Goal: Task Accomplishment & Management: Complete application form

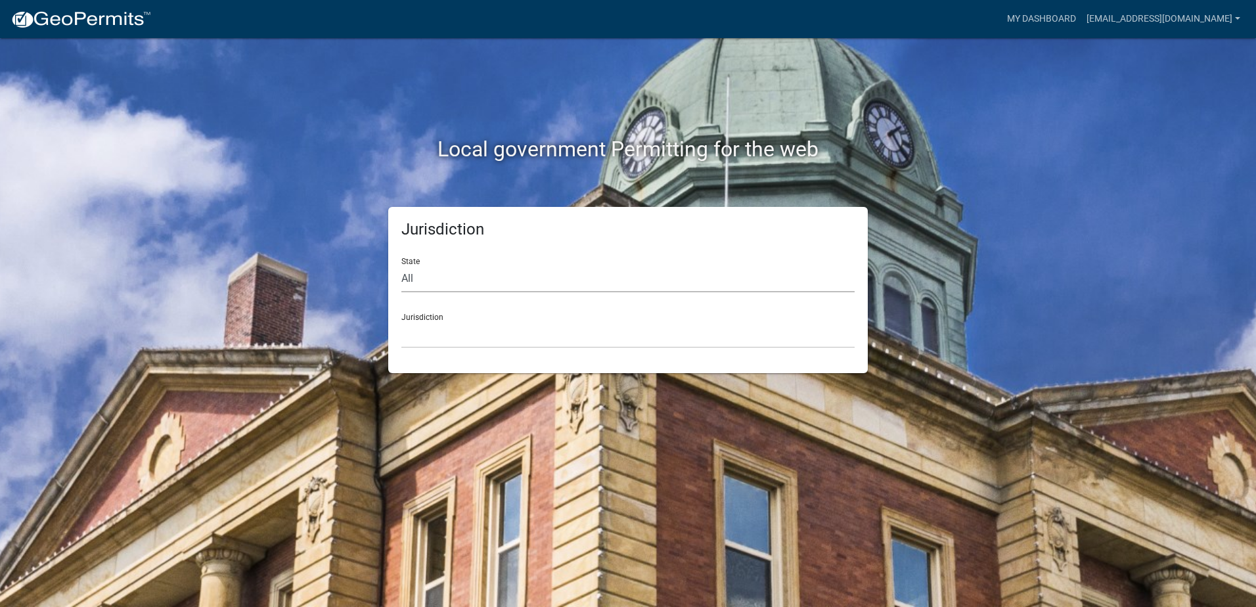
click at [433, 279] on select "All [US_STATE] [US_STATE] [US_STATE] [US_STATE] [US_STATE] [US_STATE] [US_STATE…" at bounding box center [627, 278] width 453 height 27
select select "[US_STATE]"
click at [401, 265] on select "All [US_STATE] [US_STATE] [US_STATE] [US_STATE] [US_STATE] [US_STATE] [US_STATE…" at bounding box center [627, 278] width 453 height 27
click at [445, 328] on select "[GEOGRAPHIC_DATA], [US_STATE][PERSON_NAME][GEOGRAPHIC_DATA], [US_STATE][PERSON_…" at bounding box center [627, 334] width 453 height 27
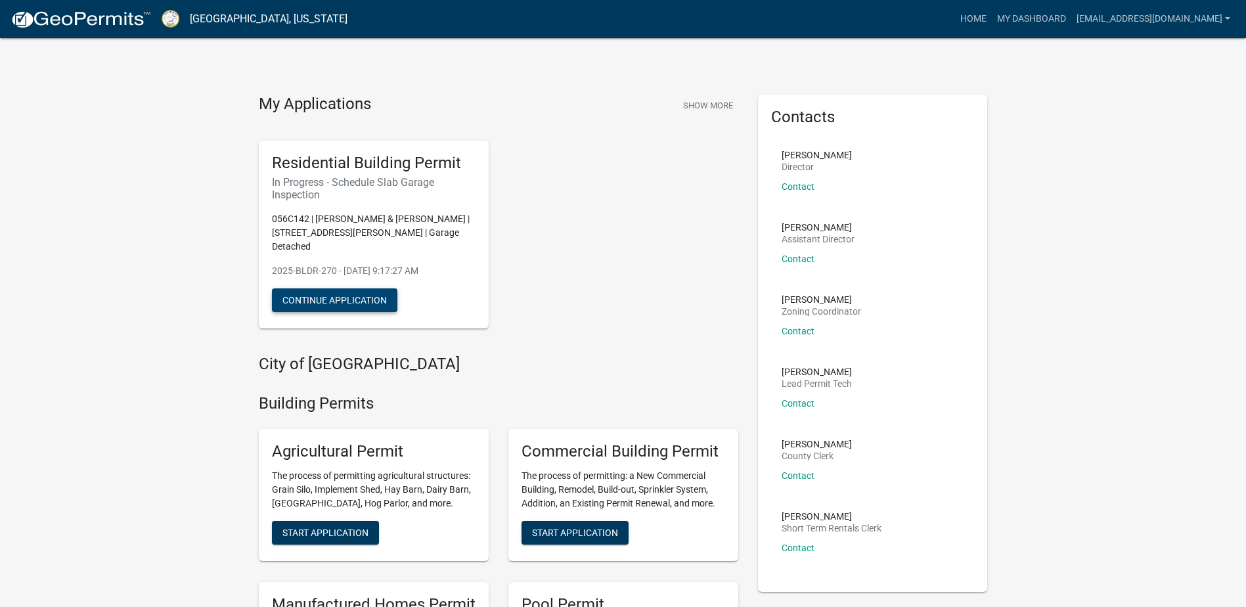
click at [374, 290] on button "Continue Application" at bounding box center [334, 300] width 125 height 24
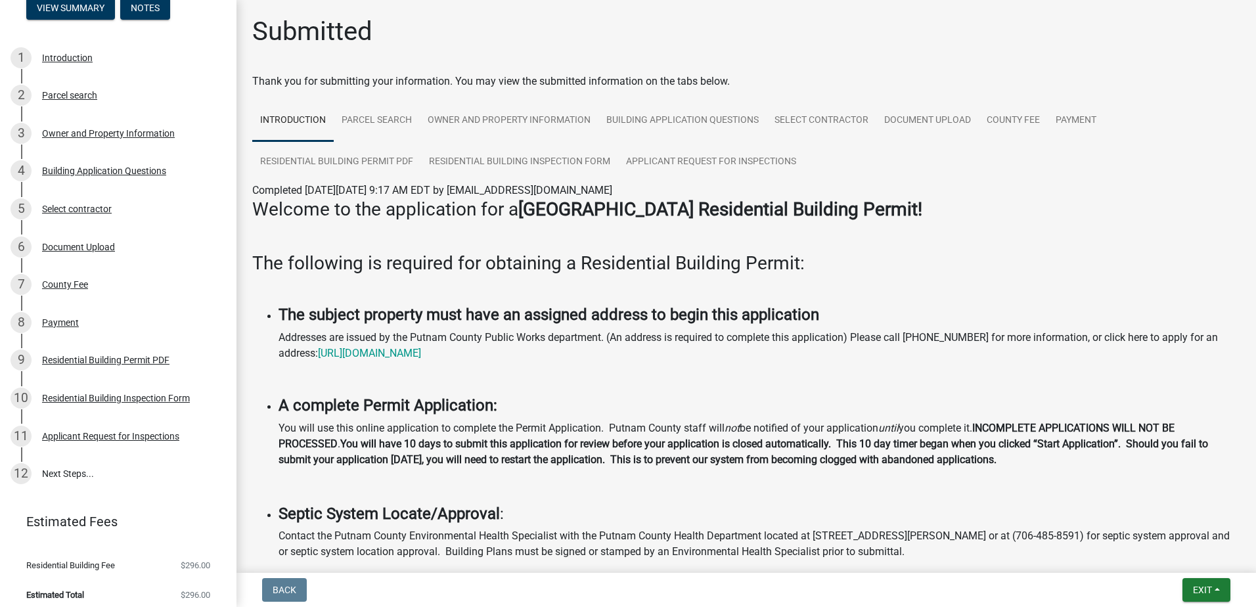
scroll to position [165, 0]
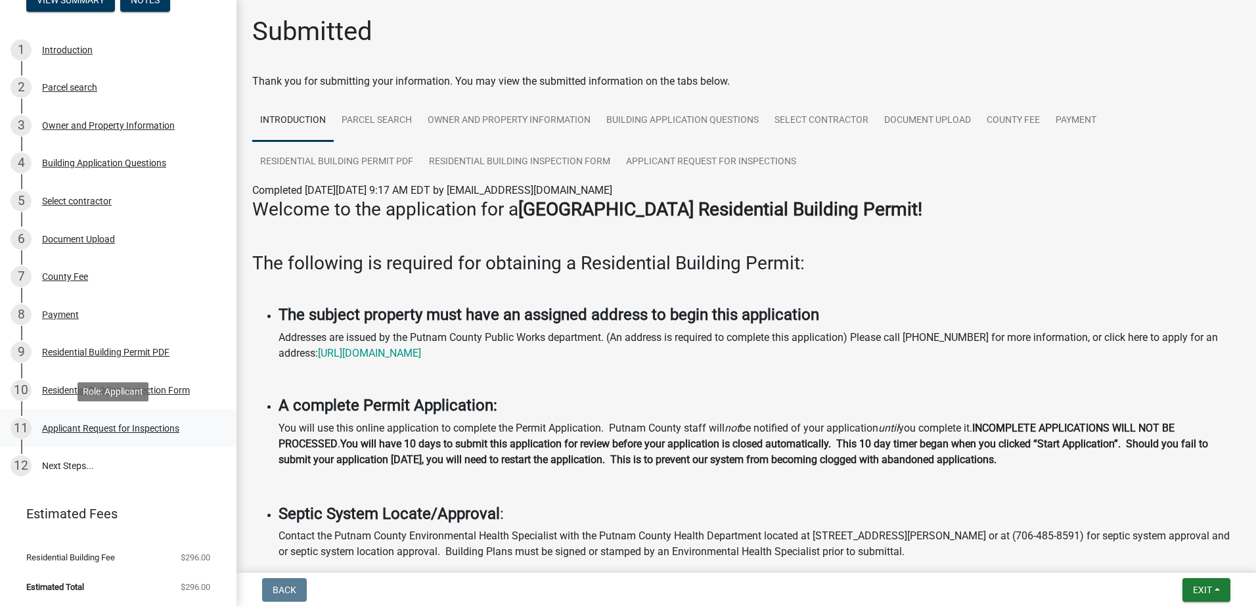
click at [96, 426] on div "Applicant Request for Inspections" at bounding box center [110, 428] width 137 height 9
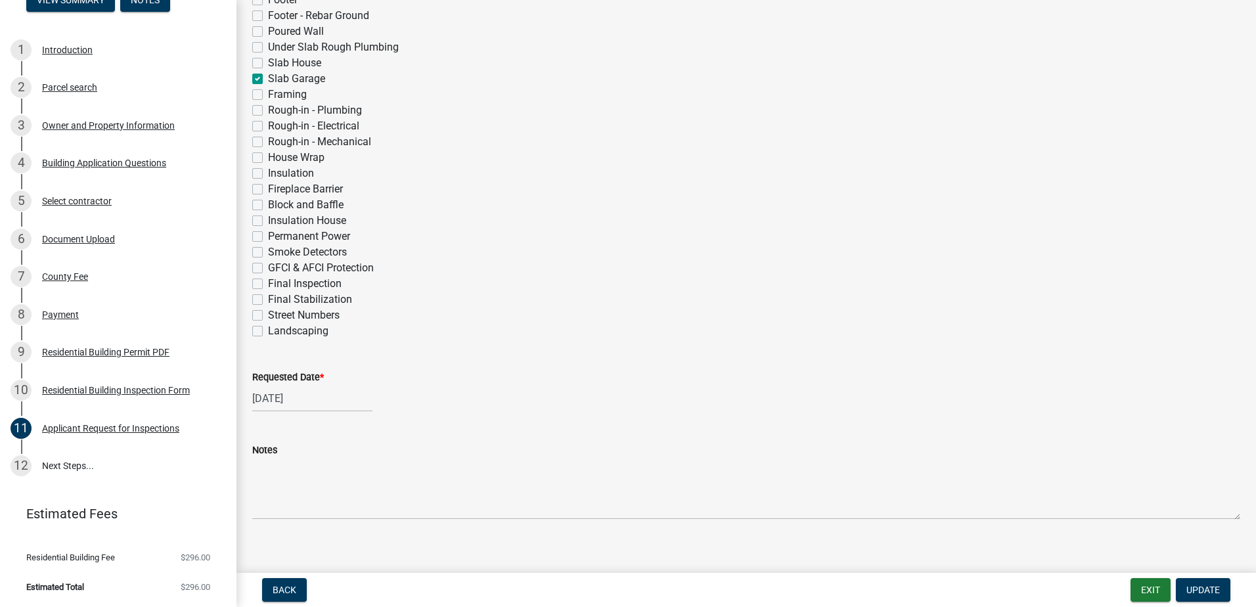
scroll to position [436, 0]
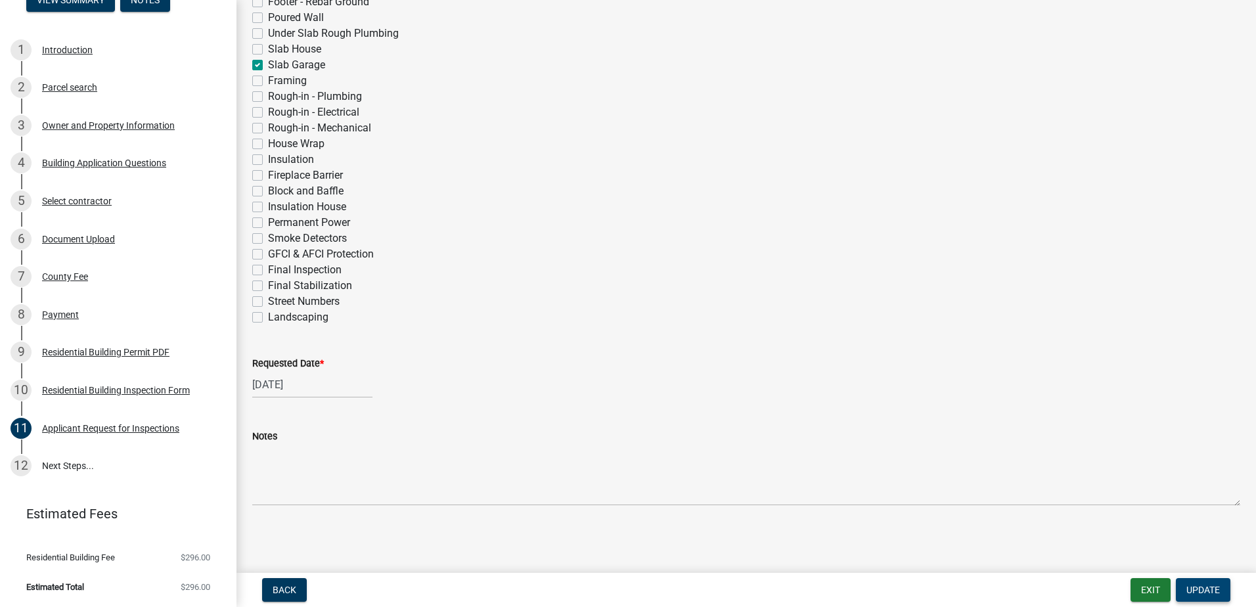
click at [1213, 585] on span "Update" at bounding box center [1203, 590] width 34 height 11
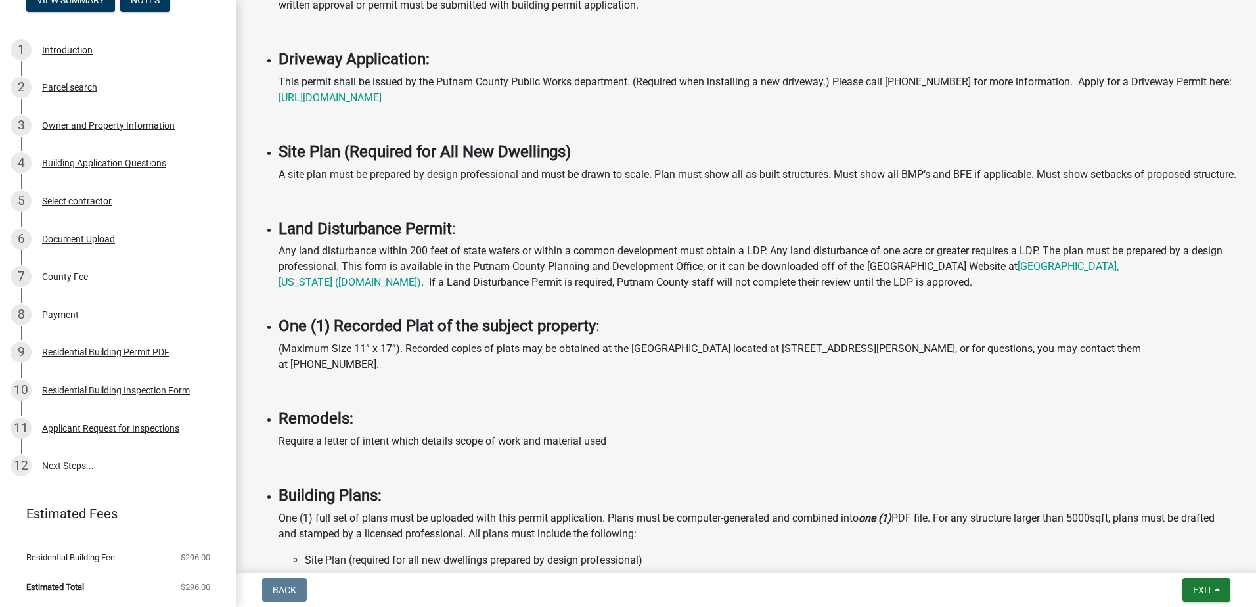
scroll to position [1045, 0]
